Goal: Communication & Community: Answer question/provide support

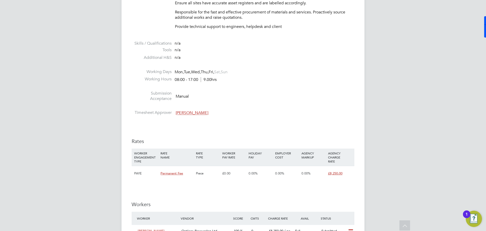
scroll to position [557, 0]
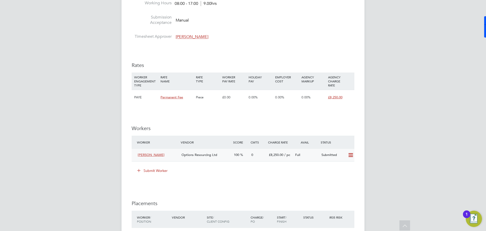
click at [227, 157] on div "Options Resourcing Ltd" at bounding box center [205, 155] width 52 height 8
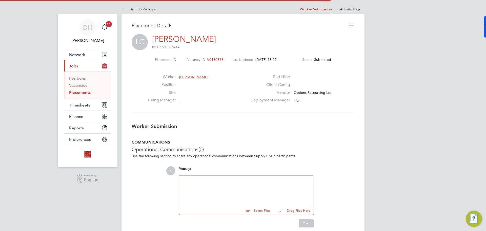
scroll to position [3, 3]
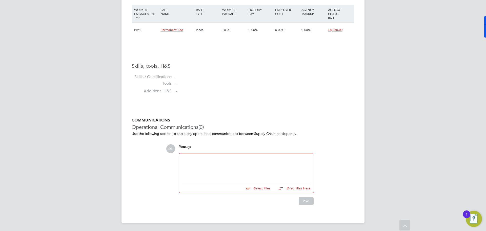
click at [261, 187] on input "file" at bounding box center [273, 187] width 76 height 7
type input "C:\fakepath\Leslie Canavan - Options (CV).doc"
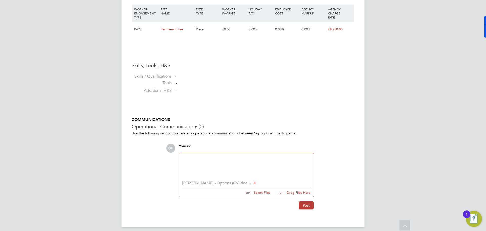
click at [267, 193] on input "file" at bounding box center [273, 191] width 76 height 7
type input "C:\fakepath\Leslie Canavan - BGIS Score.jpg"
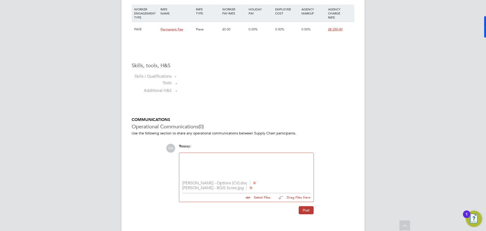
click at [189, 161] on div at bounding box center [246, 167] width 128 height 22
click at [303, 210] on button "Post" at bounding box center [306, 211] width 15 height 8
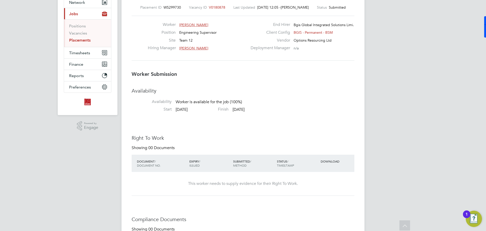
scroll to position [0, 0]
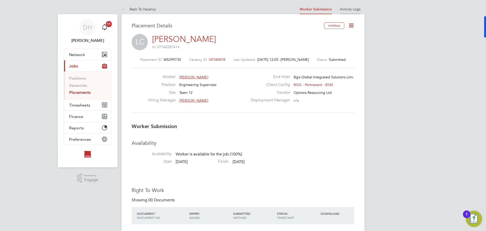
click at [351, 9] on link "Activity Logs" at bounding box center [350, 9] width 20 height 5
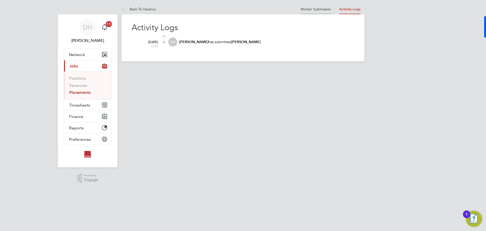
click at [315, 8] on link "Worker Submission" at bounding box center [315, 9] width 31 height 5
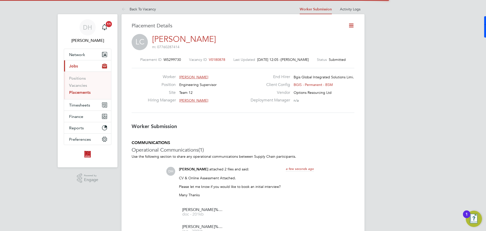
scroll to position [8, 100]
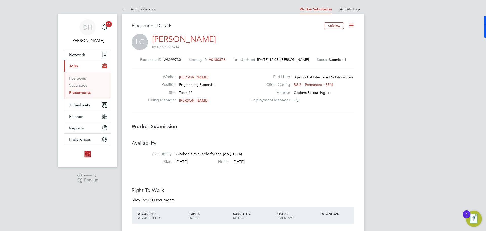
click at [344, 9] on link "Activity Logs" at bounding box center [350, 9] width 20 height 5
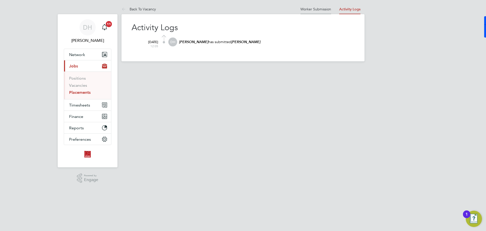
click at [328, 8] on link "Worker Submission" at bounding box center [315, 9] width 31 height 5
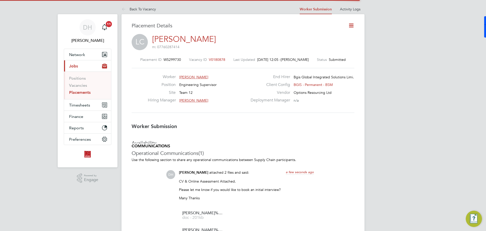
scroll to position [5, 40]
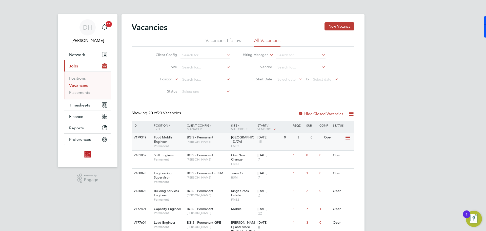
scroll to position [25, 0]
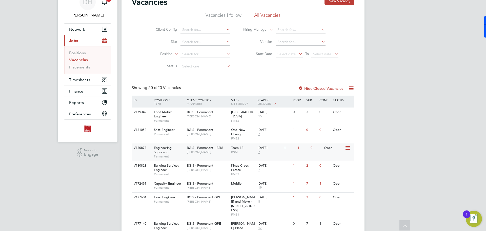
click at [219, 154] on div "BGIS - Permanent - BSM [PERSON_NAME]" at bounding box center [207, 149] width 44 height 13
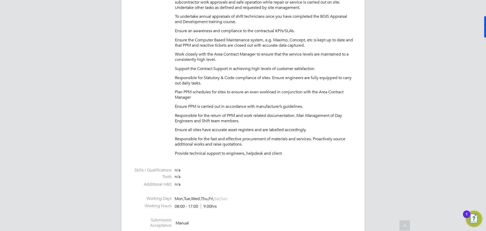
scroll to position [430, 0]
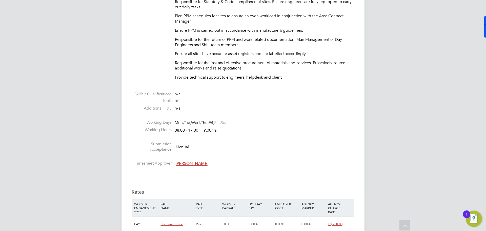
drag, startPoint x: 215, startPoint y: 163, endPoint x: 179, endPoint y: 163, distance: 35.9
click at [179, 163] on li "Timesheet Approver Nilesh Makwana" at bounding box center [243, 164] width 223 height 8
